Goal: Task Accomplishment & Management: Manage account settings

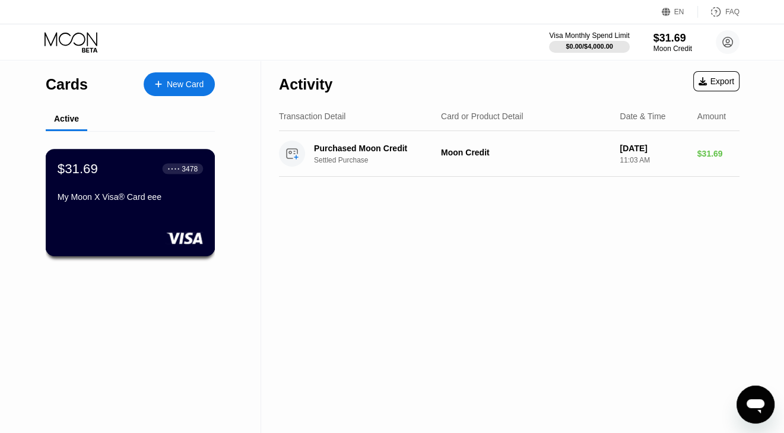
click at [114, 196] on div "My Moon X Visa® Card eee" at bounding box center [130, 196] width 145 height 9
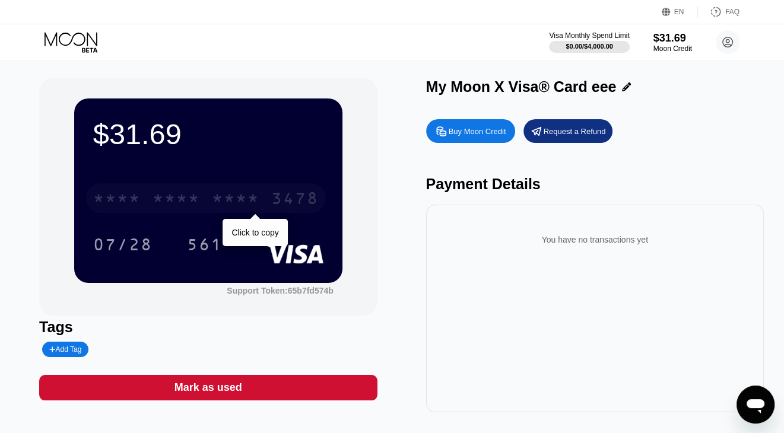
click at [312, 200] on div "3478" at bounding box center [294, 199] width 47 height 19
